Goal: Information Seeking & Learning: Check status

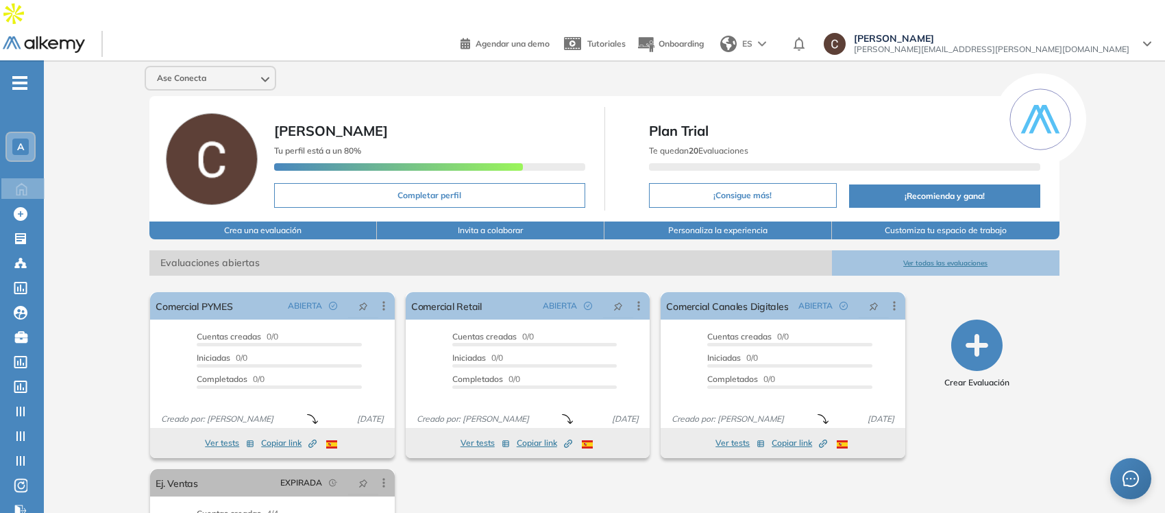
click at [14, 138] on div "A" at bounding box center [20, 146] width 16 height 16
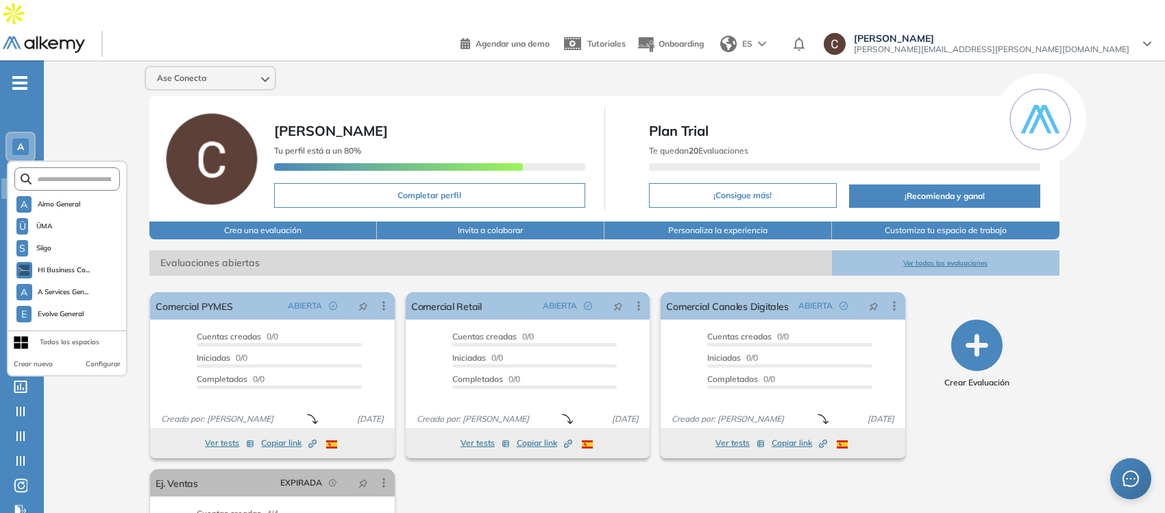
scroll to position [1352, 0]
click at [57, 289] on span "Ase Conecta" at bounding box center [58, 294] width 42 height 11
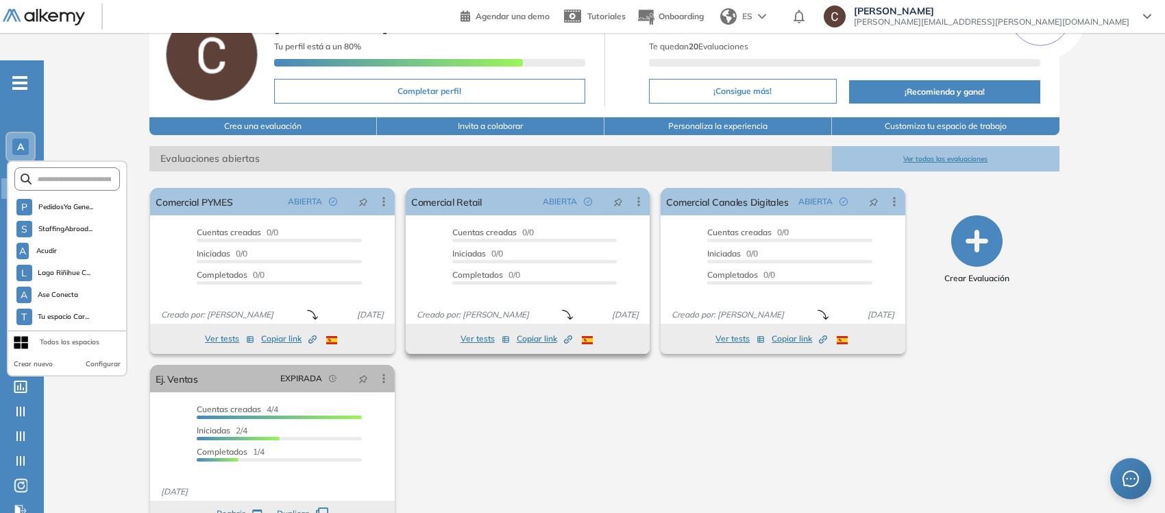
scroll to position [105, 0]
click at [224, 330] on button "Ver tests" at bounding box center [229, 338] width 49 height 16
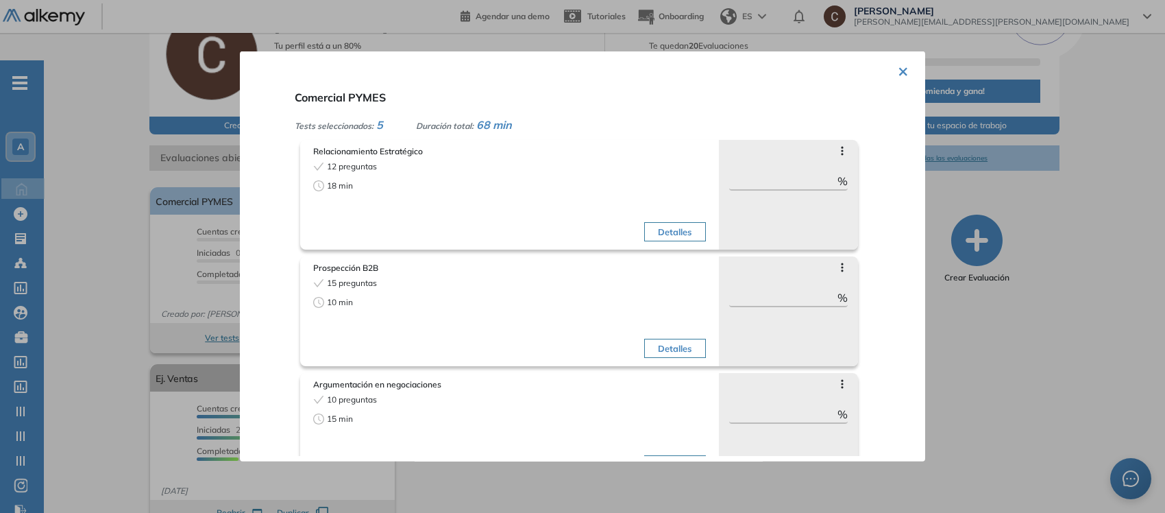
click at [898, 63] on button "×" at bounding box center [903, 70] width 11 height 27
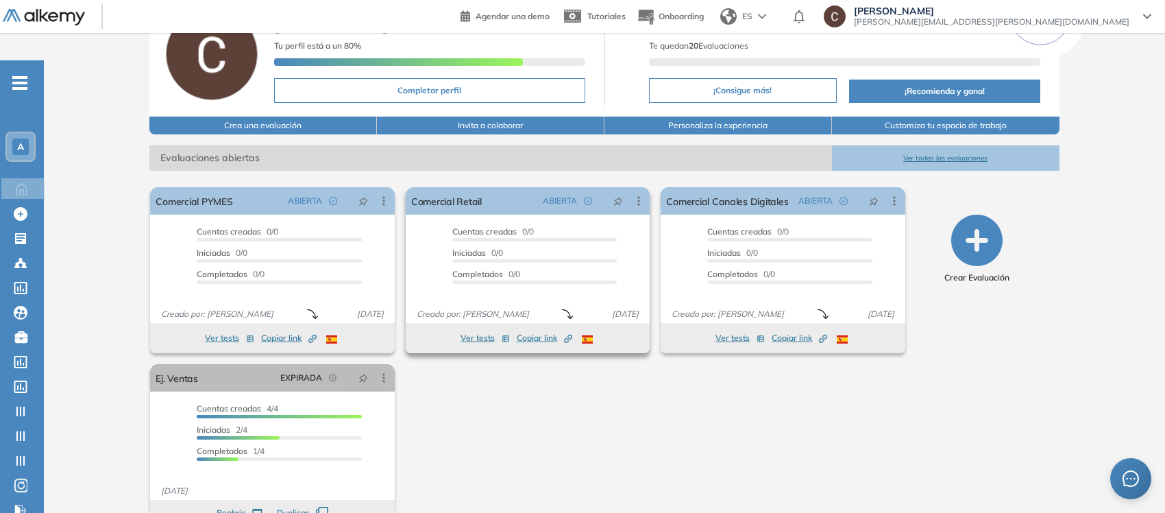
click at [478, 330] on button "Ver tests" at bounding box center [485, 338] width 49 height 16
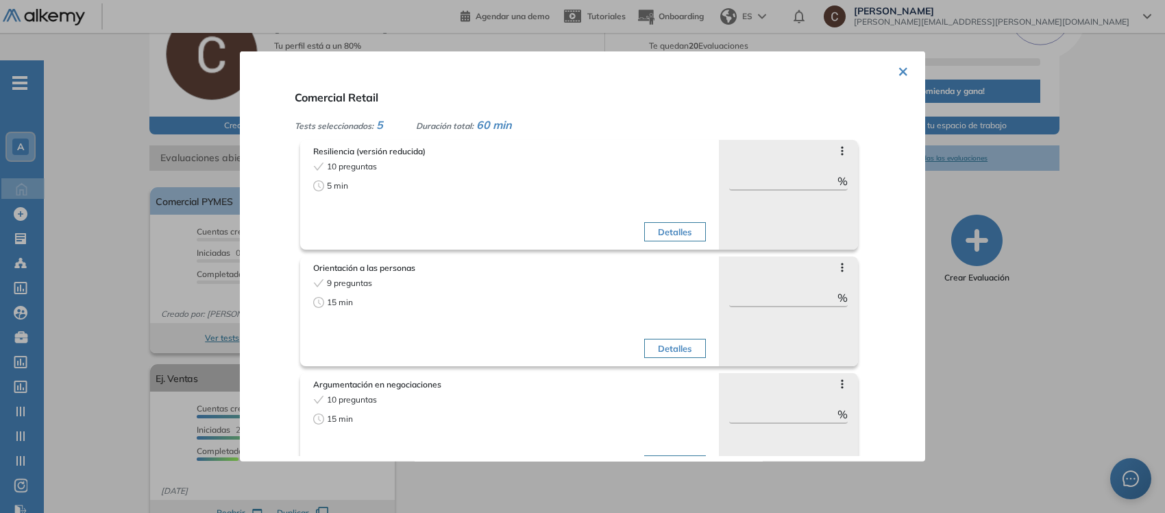
click at [892, 73] on div "× Comercial Retail Tests seleccionados: 5 Duración total: 60 min Resiliencia (v…" at bounding box center [582, 256] width 685 height 410
click at [899, 71] on button "×" at bounding box center [903, 70] width 11 height 27
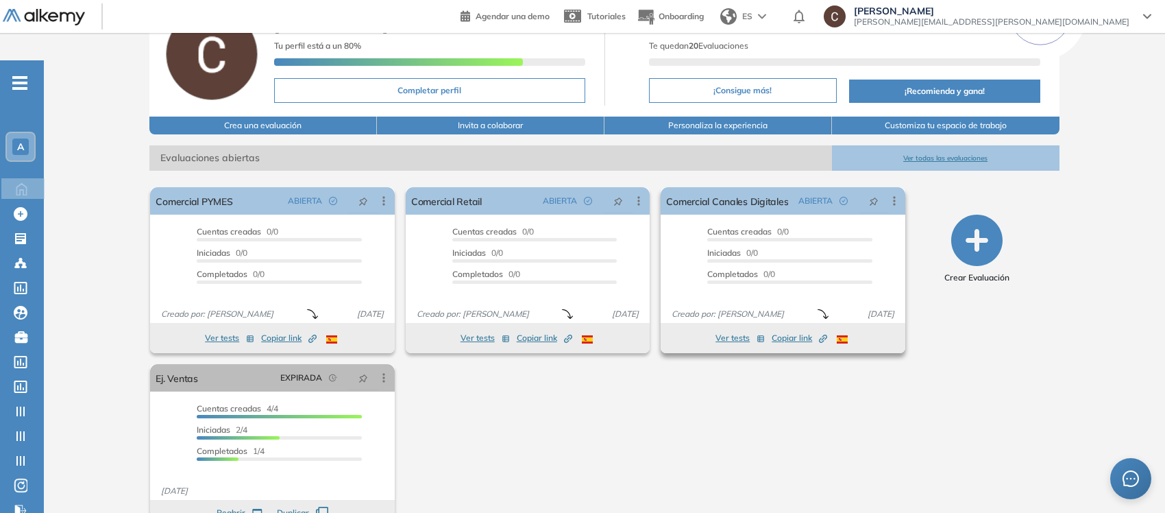
click at [737, 330] on button "Ver tests" at bounding box center [740, 338] width 49 height 16
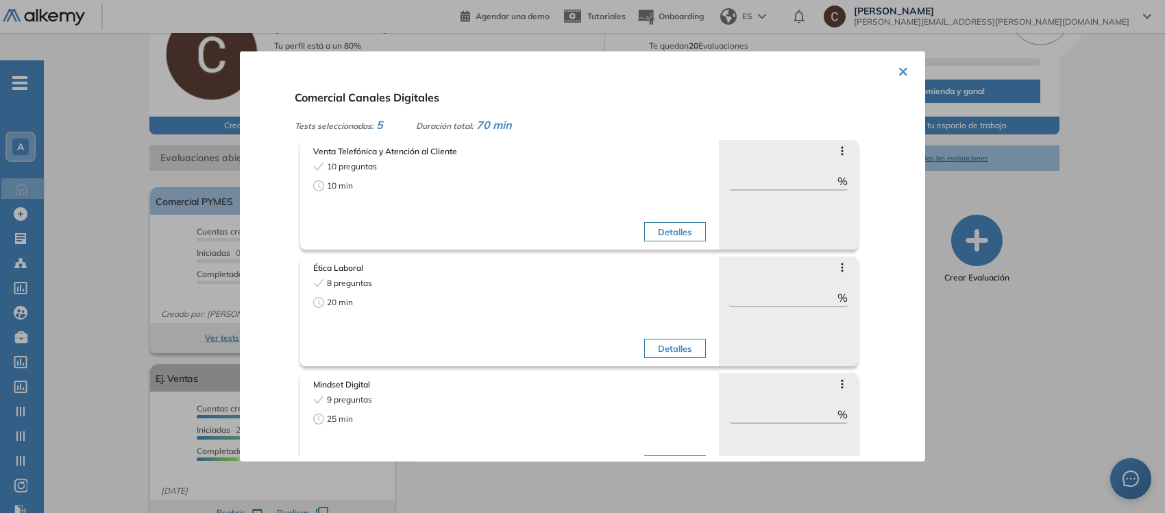
click at [898, 69] on button "×" at bounding box center [903, 70] width 11 height 27
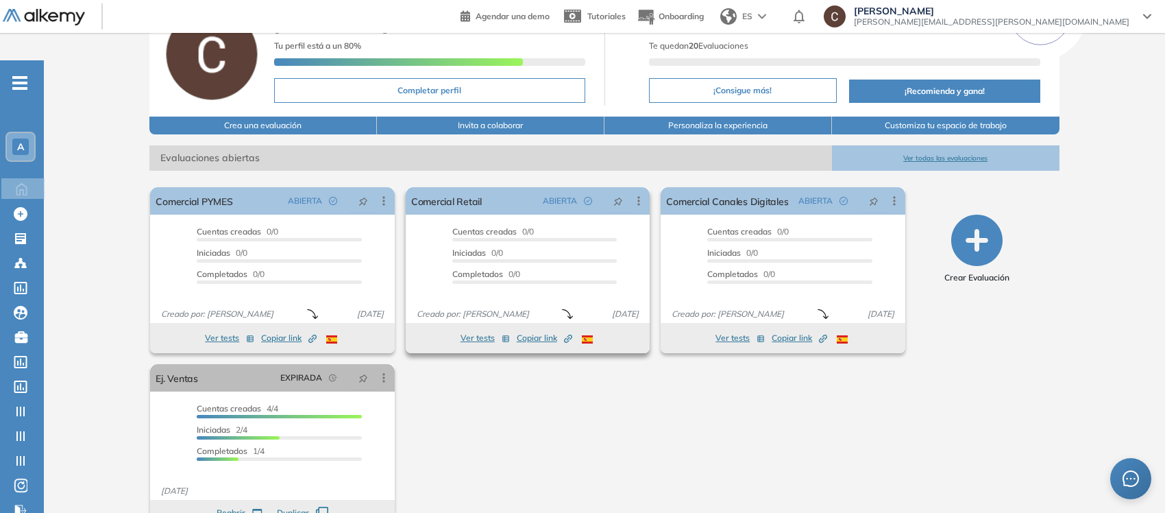
click at [545, 332] on span "Copiar link Created by potrace 1.16, written by [PERSON_NAME] [DATE]-[DATE]" at bounding box center [545, 338] width 56 height 12
click at [539, 332] on span "Copiar link Created by potrace 1.16, written by [PERSON_NAME] [DATE]-[DATE]" at bounding box center [545, 338] width 56 height 12
click at [449, 187] on link "Comercial Retail" at bounding box center [446, 200] width 71 height 27
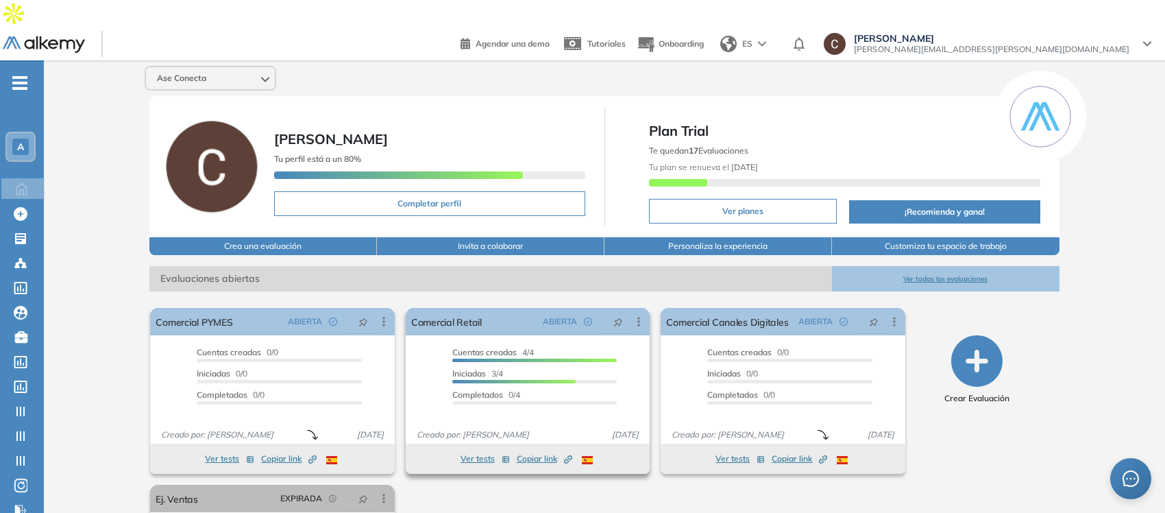
click at [531, 452] on span "Copiar link Created by potrace 1.16, written by [PERSON_NAME] [DATE]-[DATE]" at bounding box center [545, 458] width 56 height 12
click at [487, 450] on button "Ver tests" at bounding box center [485, 458] width 49 height 16
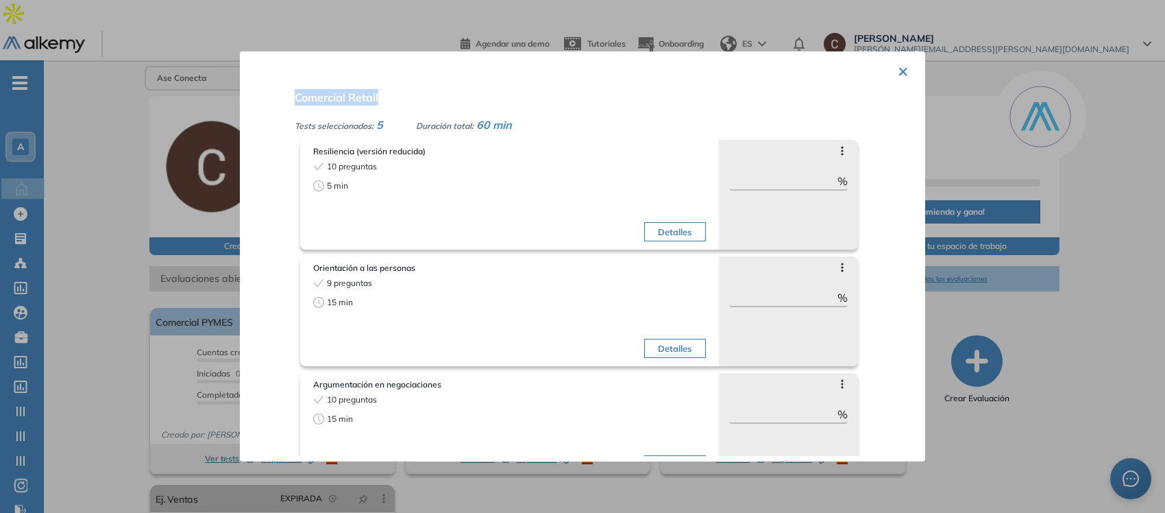
drag, startPoint x: 396, startPoint y: 94, endPoint x: 295, endPoint y: 90, distance: 100.8
click at [295, 90] on div "Comercial Retail Tests seleccionados: 5 Duración total: 60 min Resiliencia (ver…" at bounding box center [599, 270] width 620 height 372
copy span "Comercial Retail"
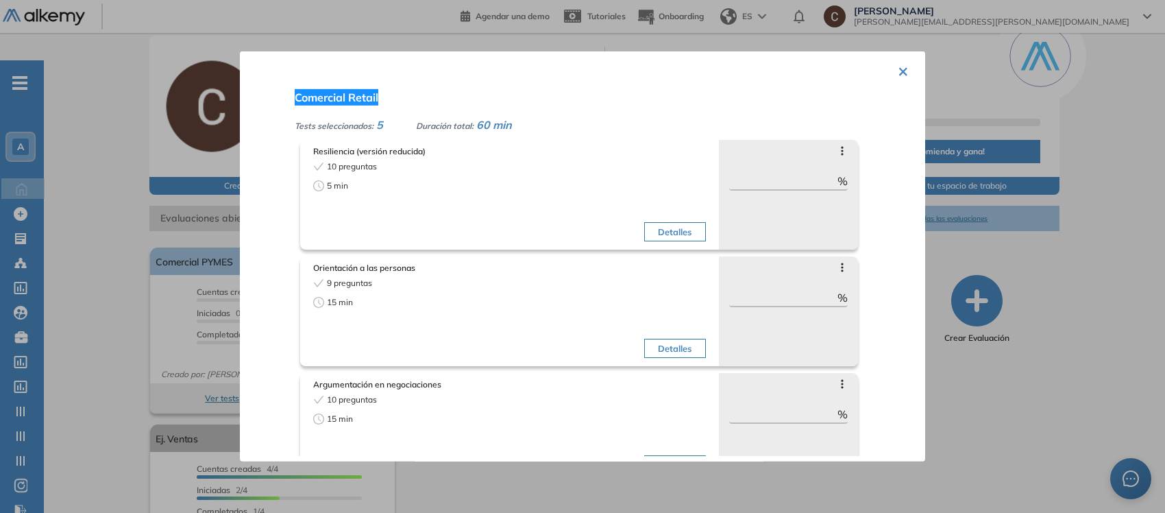
scroll to position [86, 0]
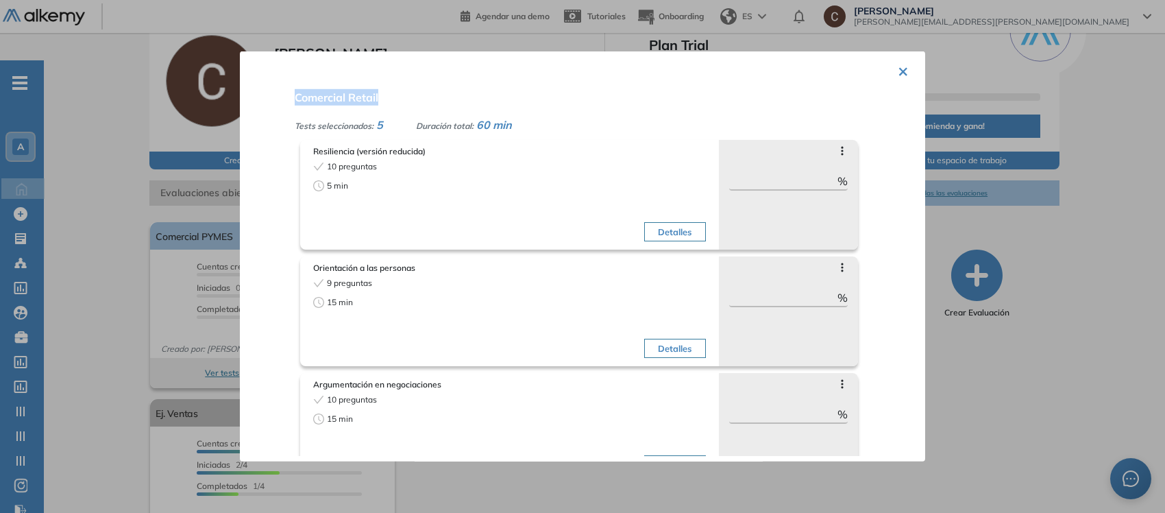
click at [898, 69] on button "×" at bounding box center [903, 70] width 11 height 27
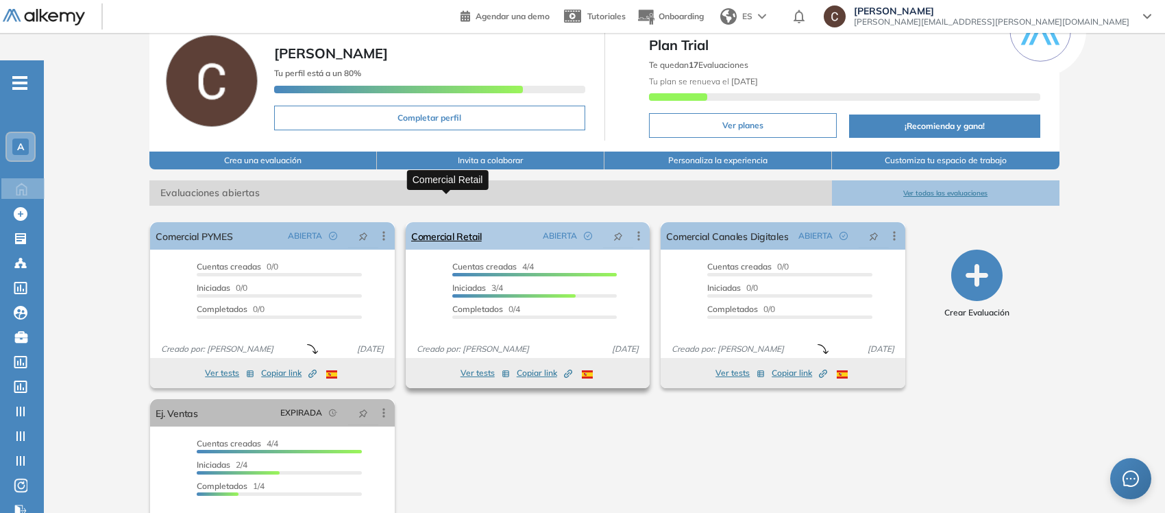
click at [466, 222] on link "Comercial Retail" at bounding box center [446, 235] width 71 height 27
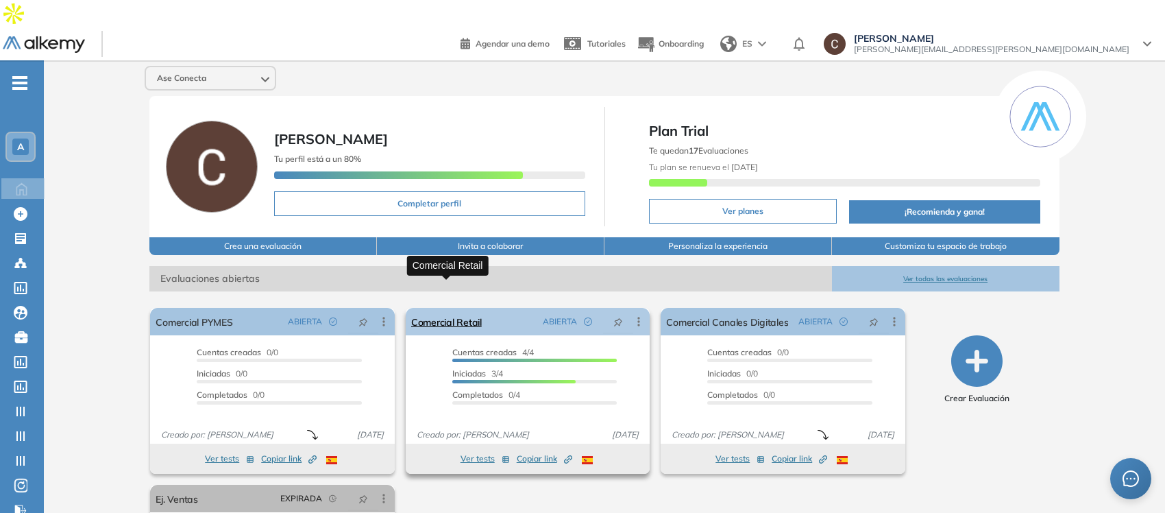
click at [460, 308] on link "Comercial Retail" at bounding box center [446, 321] width 71 height 27
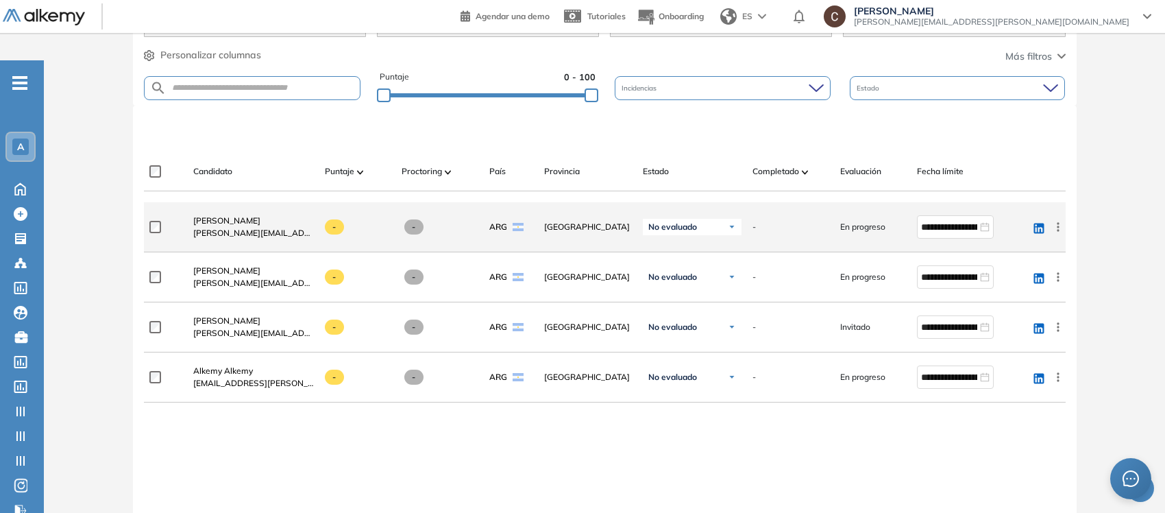
scroll to position [343, 0]
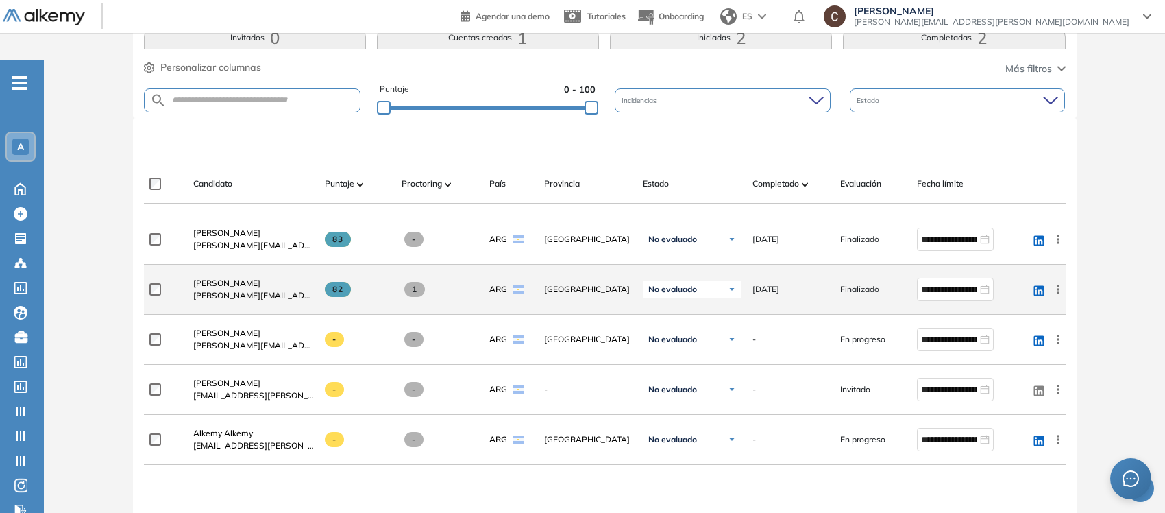
scroll to position [343, 0]
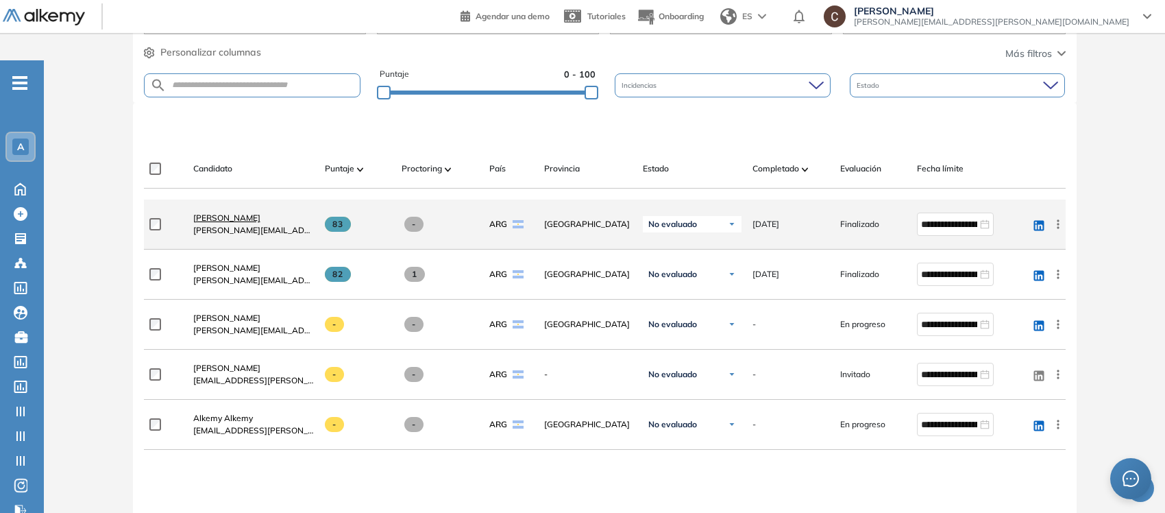
click at [220, 212] on span "[PERSON_NAME]" at bounding box center [226, 217] width 67 height 10
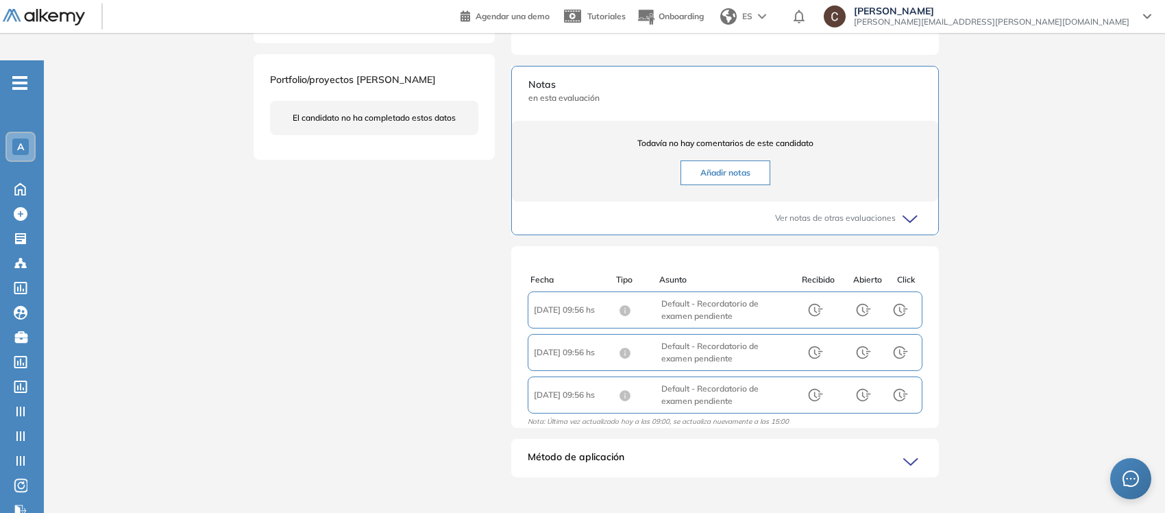
scroll to position [2, 0]
click at [912, 452] on icon at bounding box center [912, 461] width 19 height 19
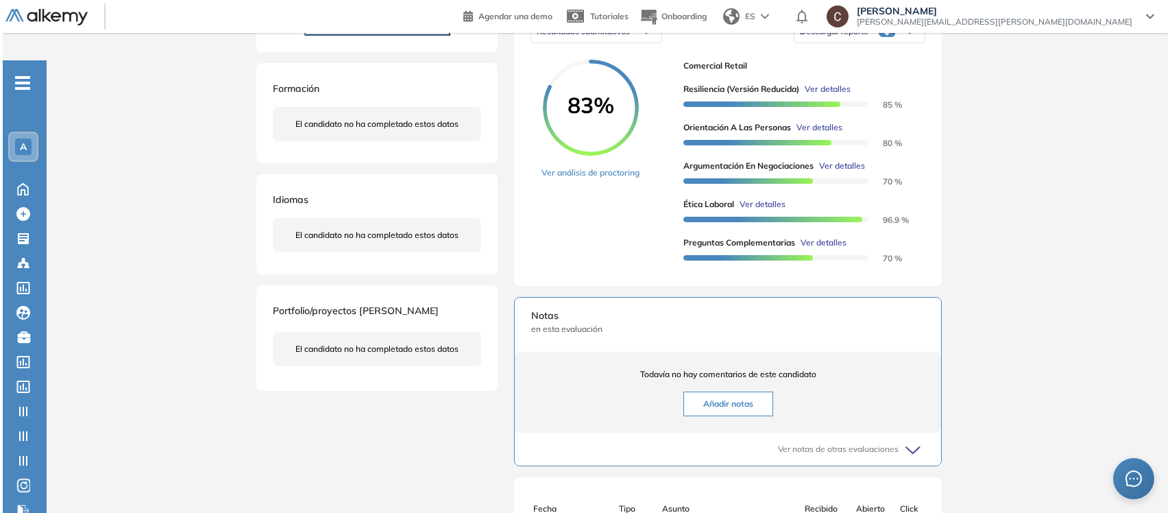
scroll to position [244, 0]
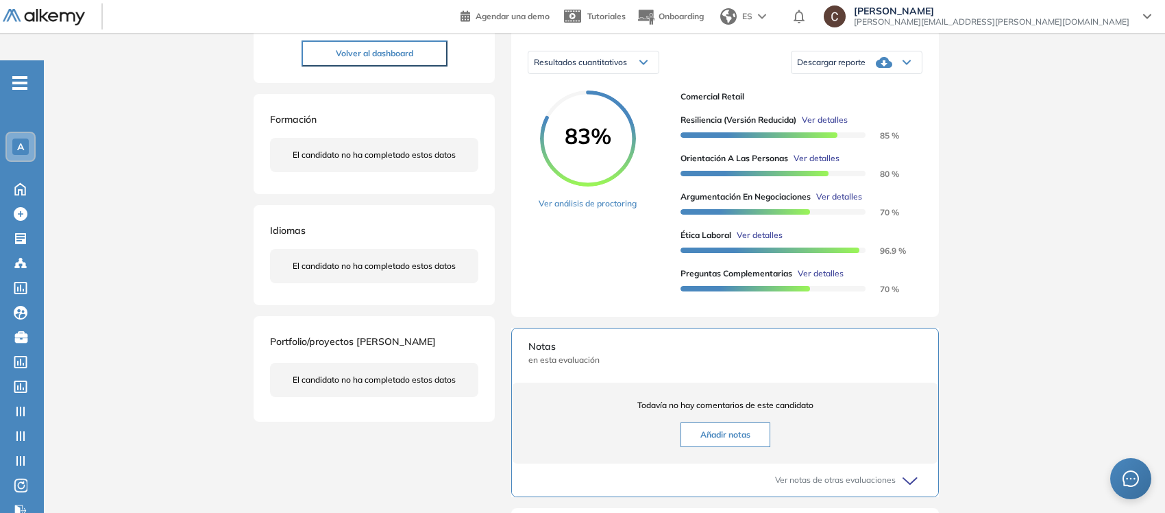
click at [816, 267] on span "Ver detalles" at bounding box center [821, 273] width 46 height 12
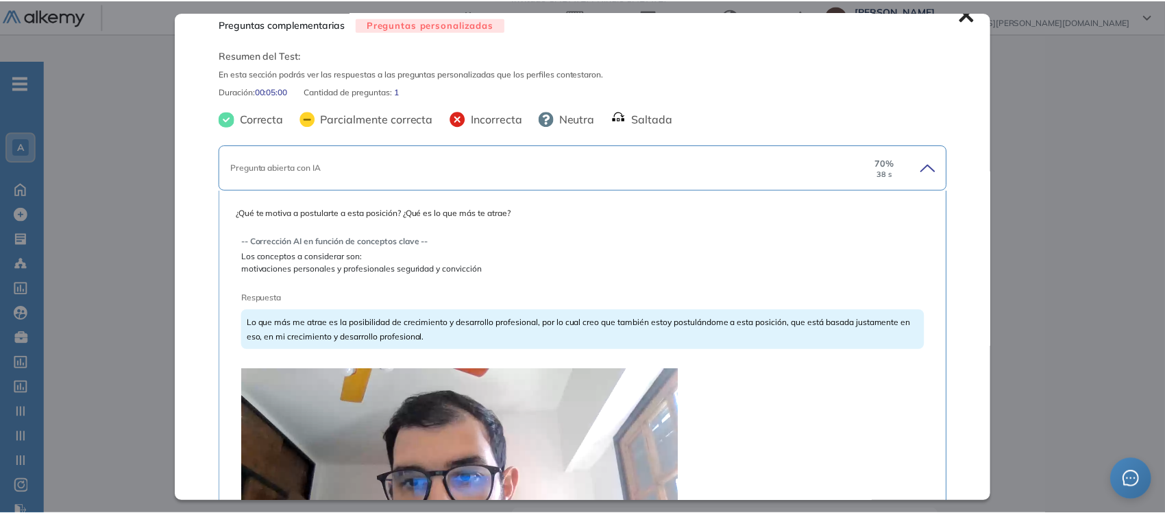
scroll to position [0, 0]
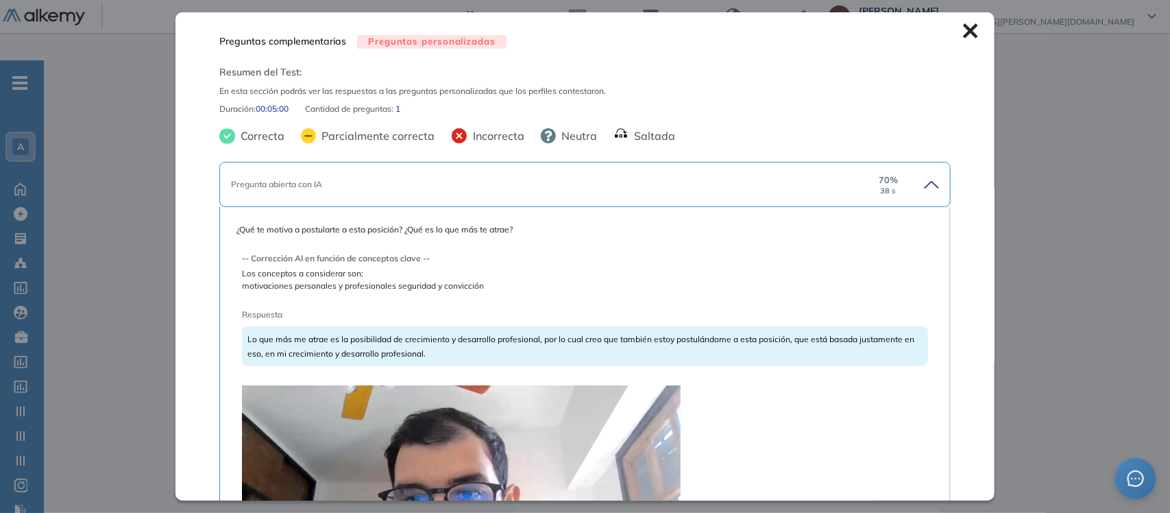
click at [963, 32] on icon at bounding box center [970, 31] width 14 height 14
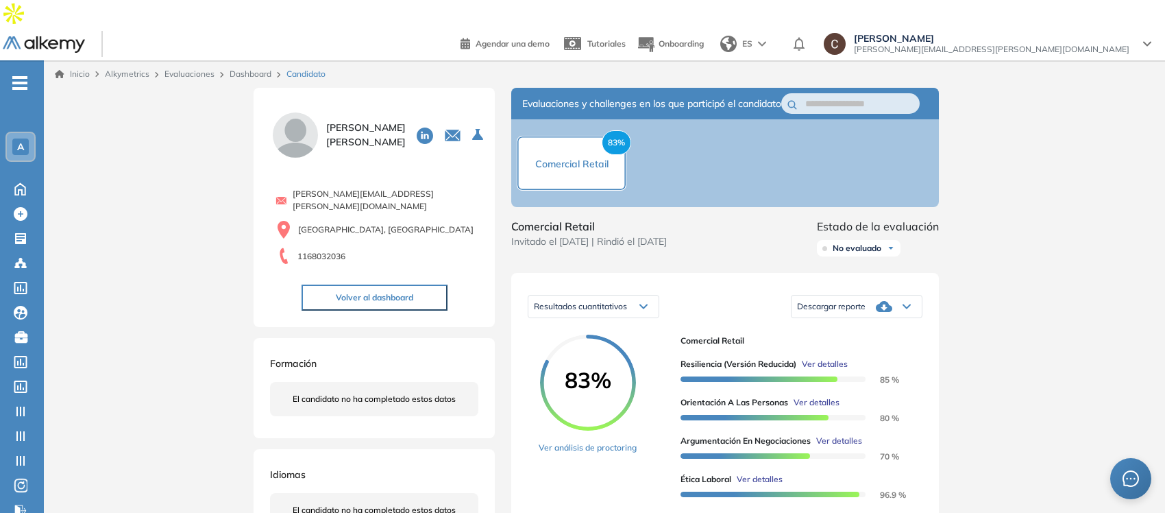
click at [247, 69] on link "Dashboard" at bounding box center [251, 74] width 42 height 10
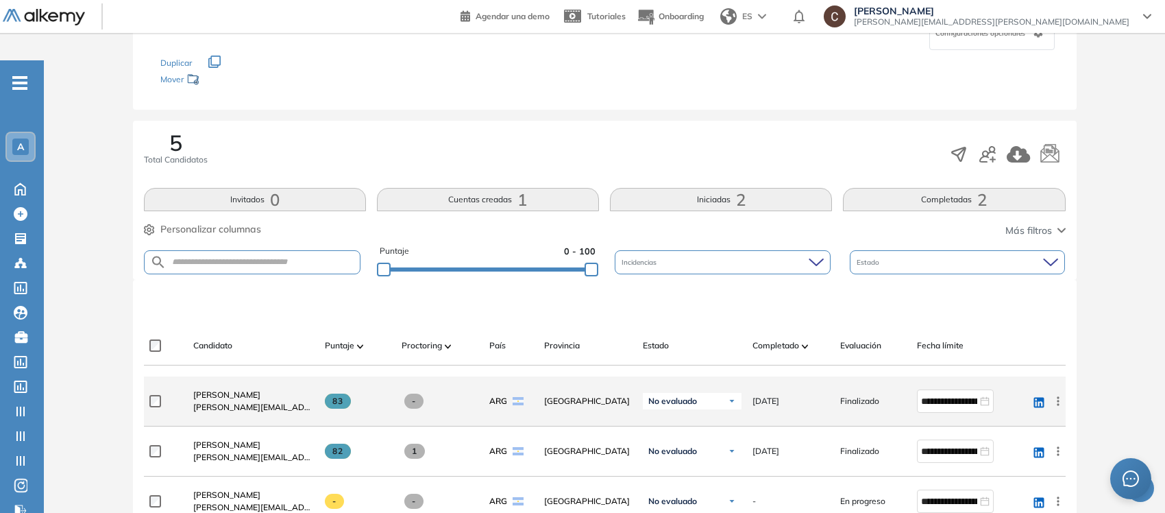
scroll to position [171, 0]
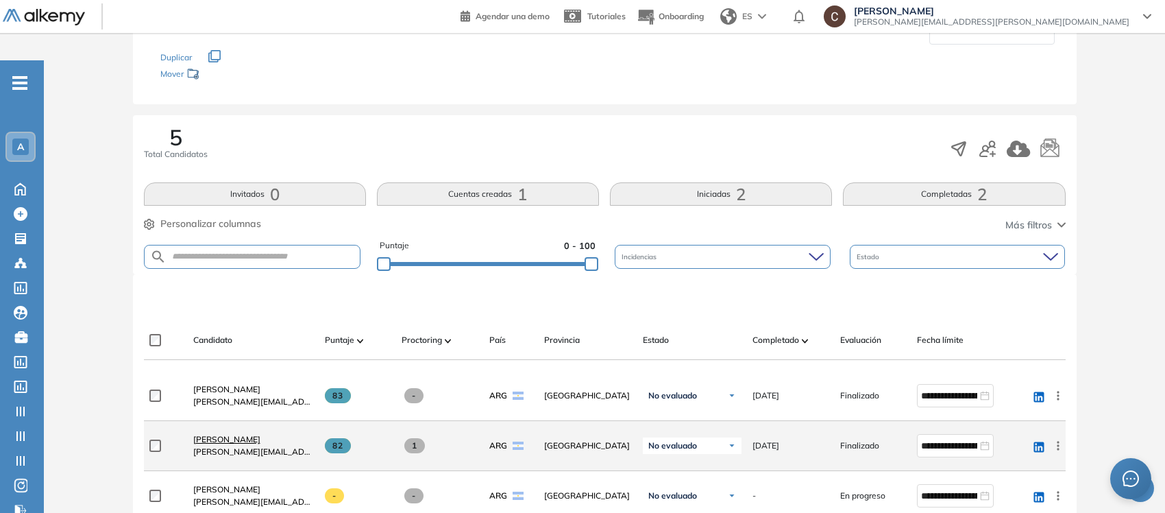
click at [213, 434] on span "[PERSON_NAME]" at bounding box center [226, 439] width 67 height 10
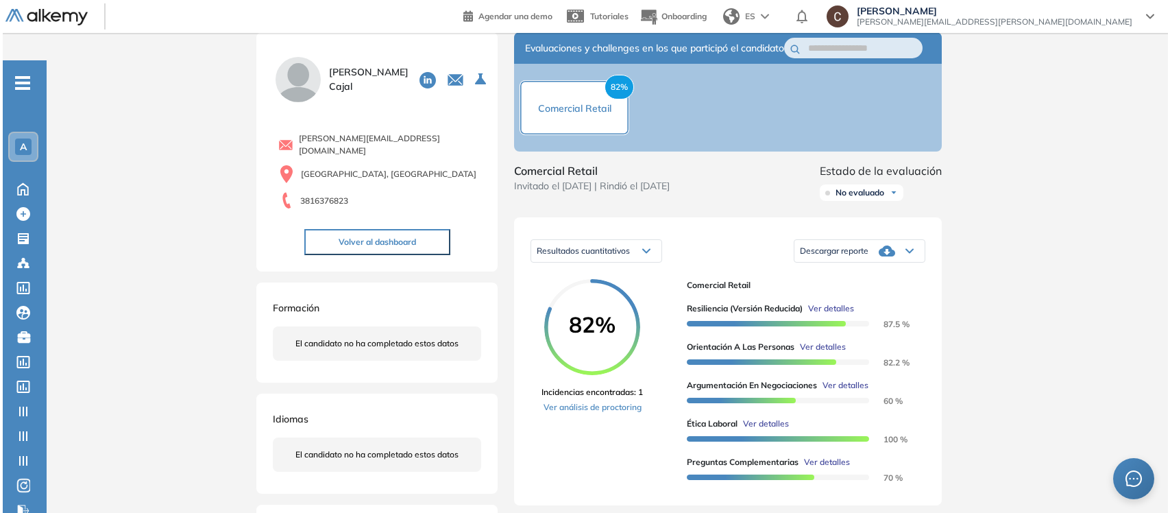
scroll to position [86, 0]
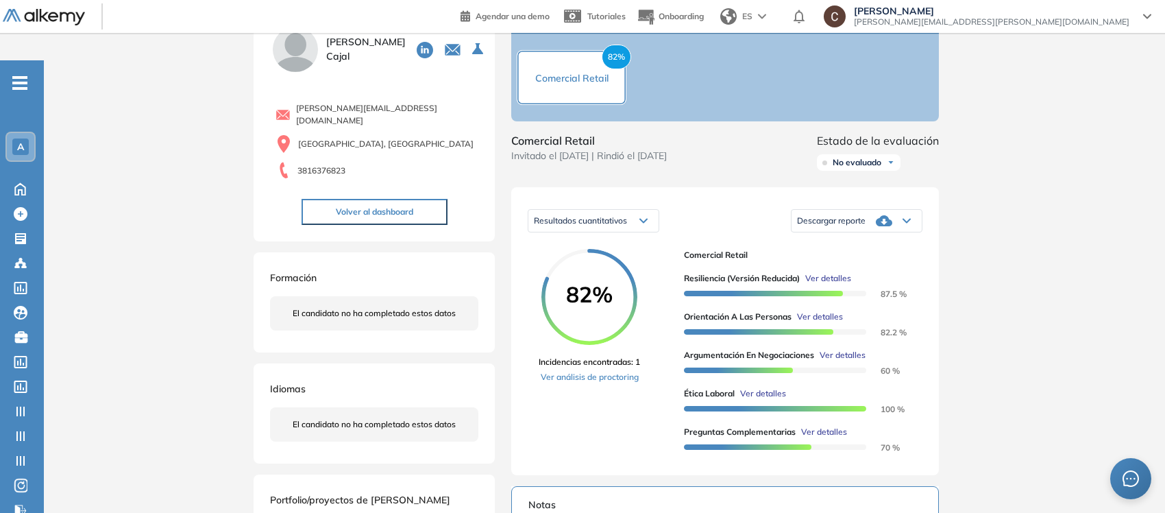
click at [827, 426] on span "Ver detalles" at bounding box center [824, 432] width 46 height 12
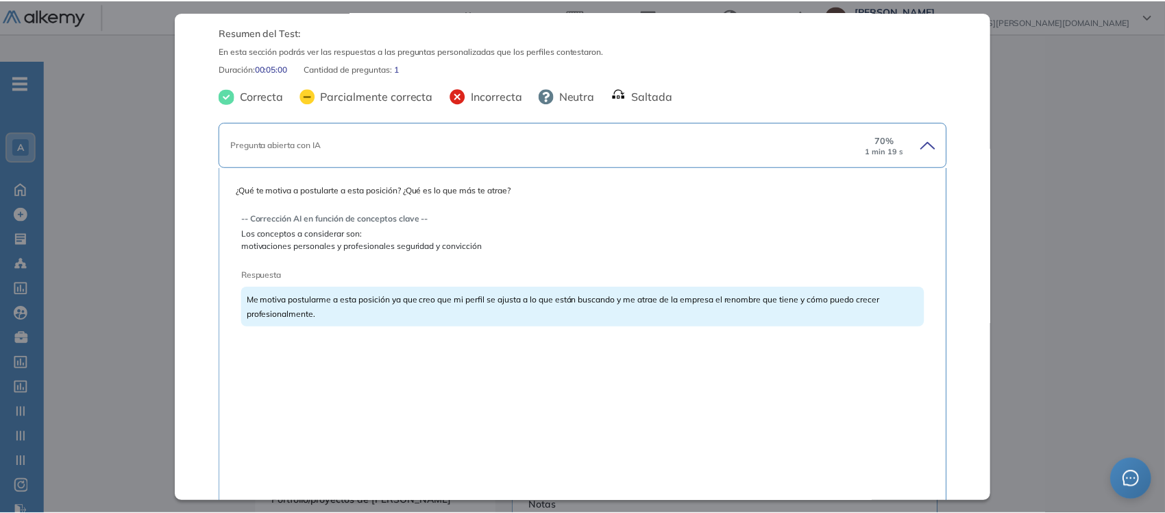
scroll to position [0, 0]
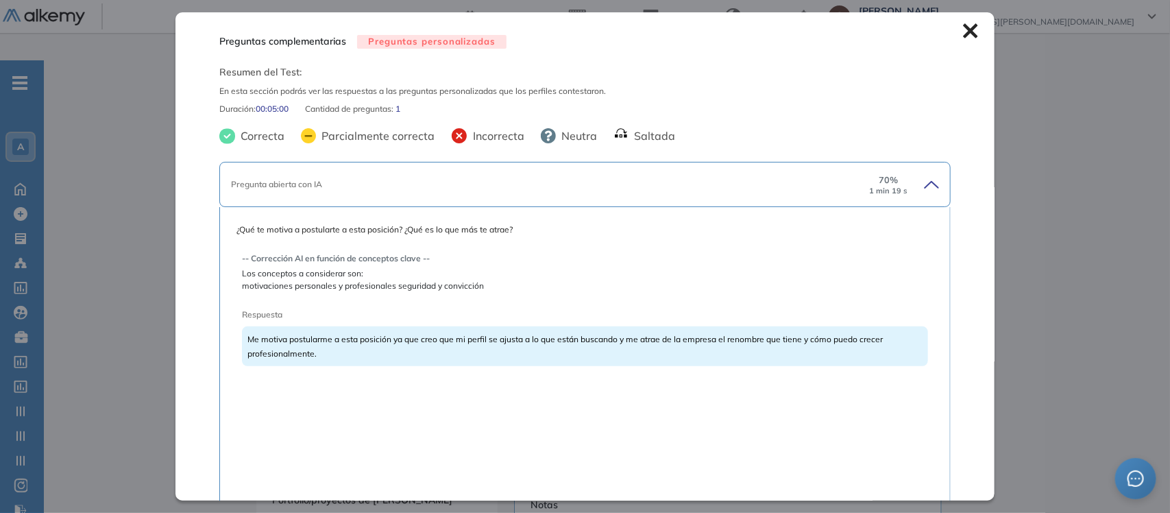
click at [963, 25] on icon at bounding box center [970, 30] width 15 height 15
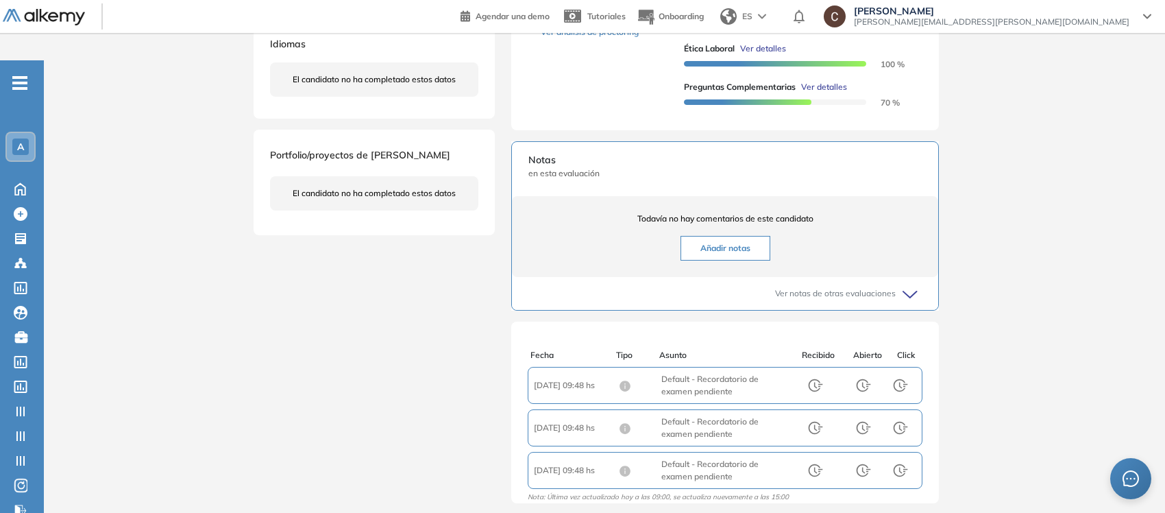
scroll to position [506, 0]
